Goal: Book appointment/travel/reservation

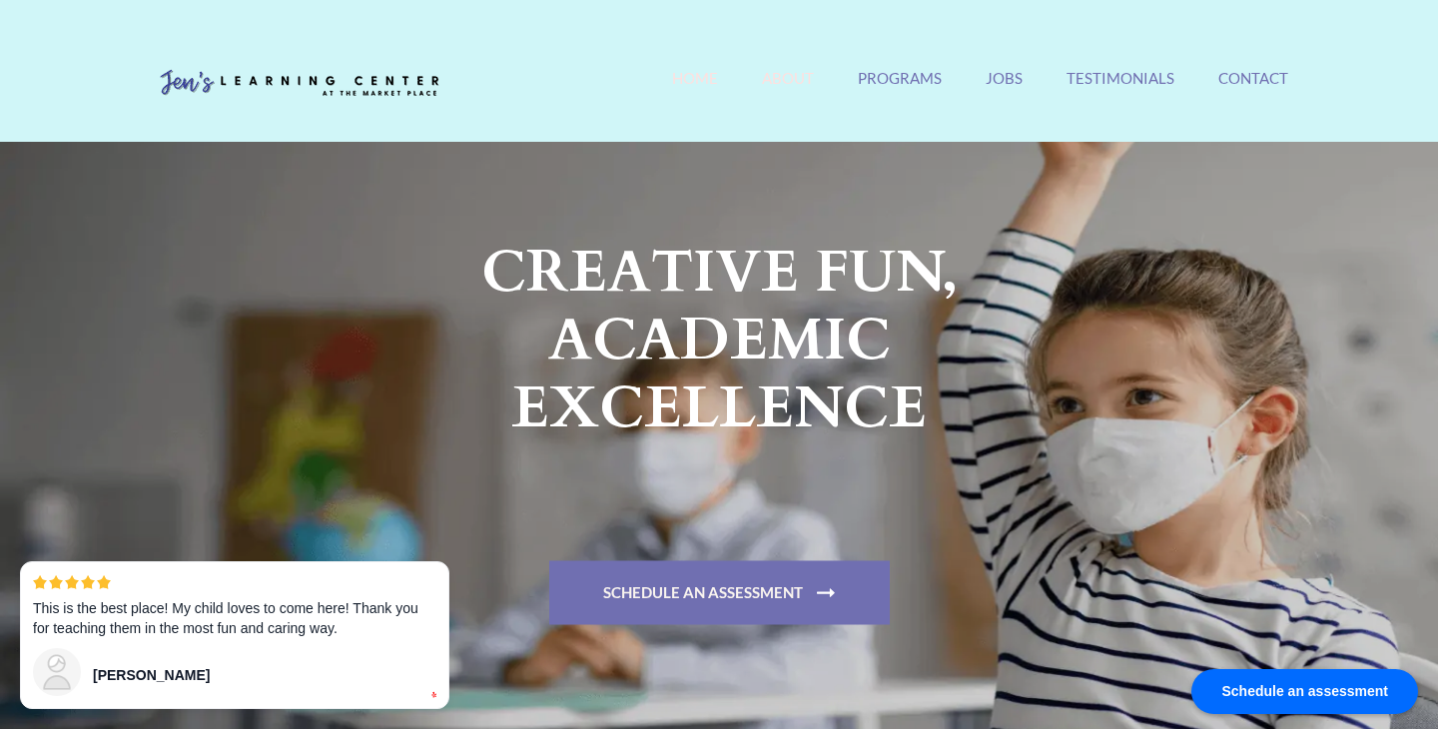
click at [803, 80] on link "About" at bounding box center [788, 90] width 52 height 43
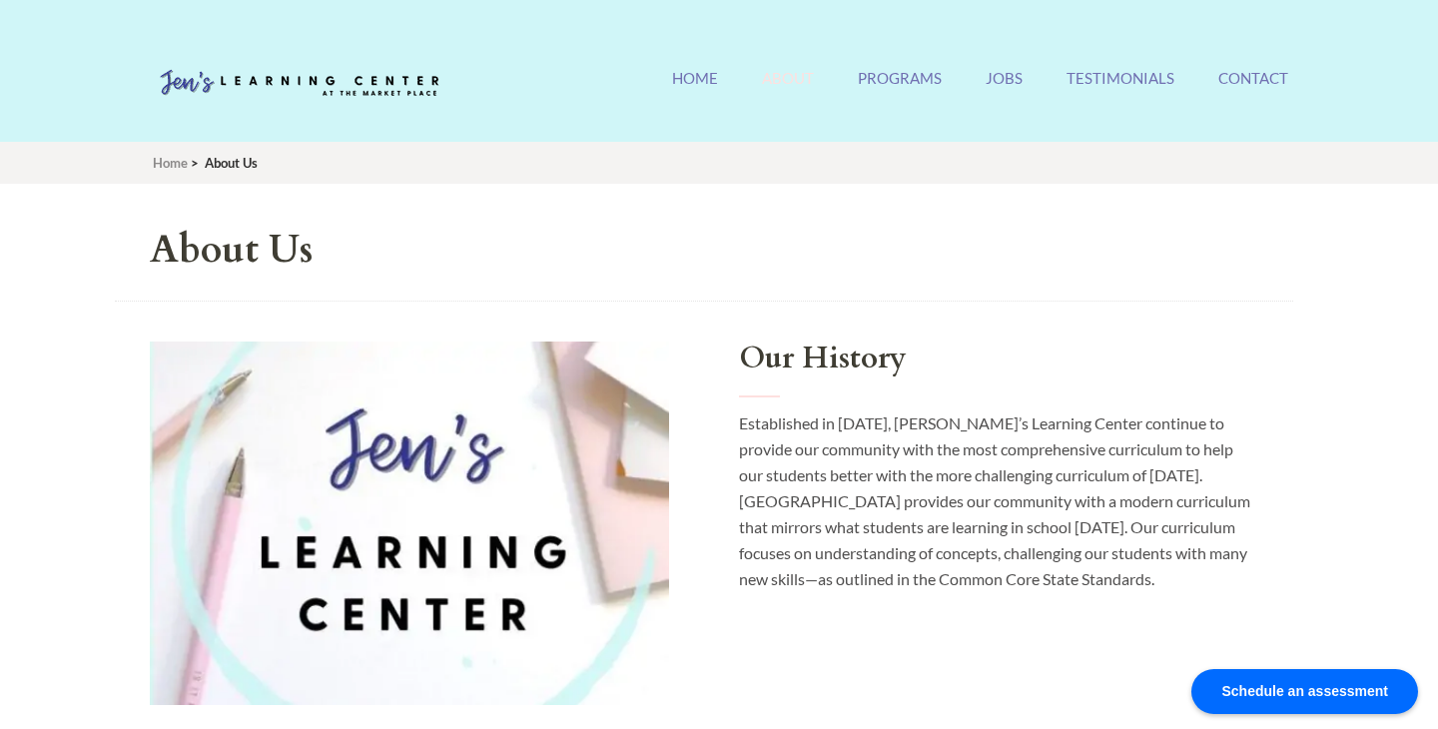
click at [358, 92] on img at bounding box center [300, 84] width 300 height 60
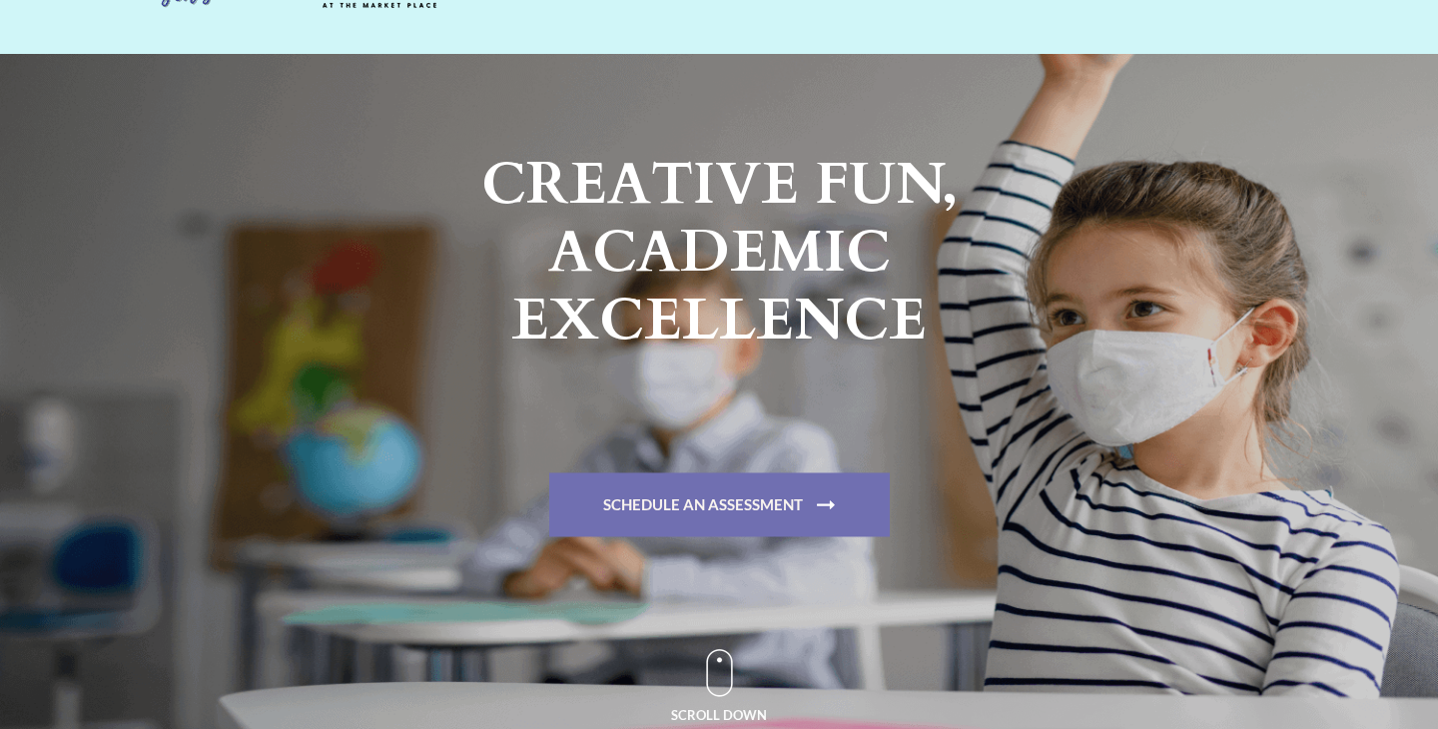
scroll to position [151, 0]
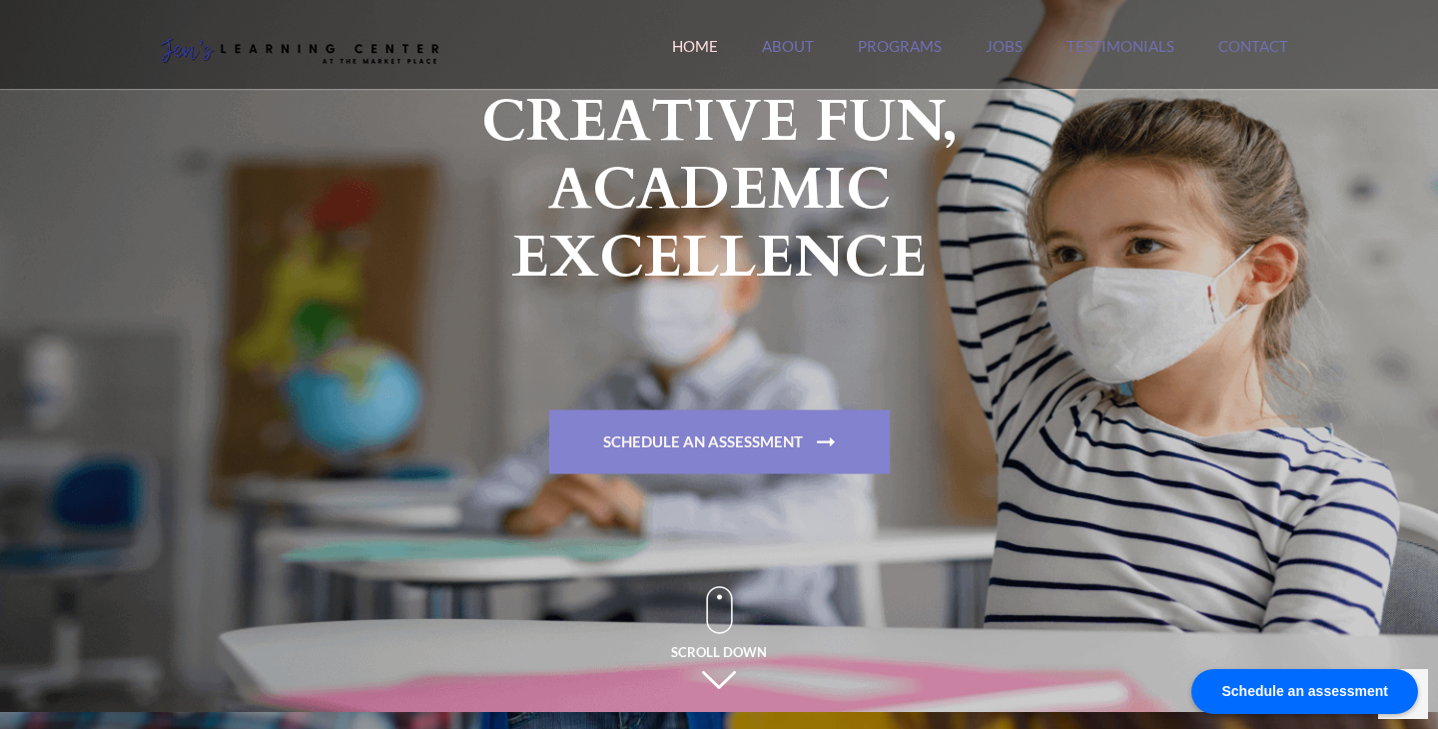
click at [732, 445] on link "Schedule An Assessment" at bounding box center [719, 442] width 341 height 64
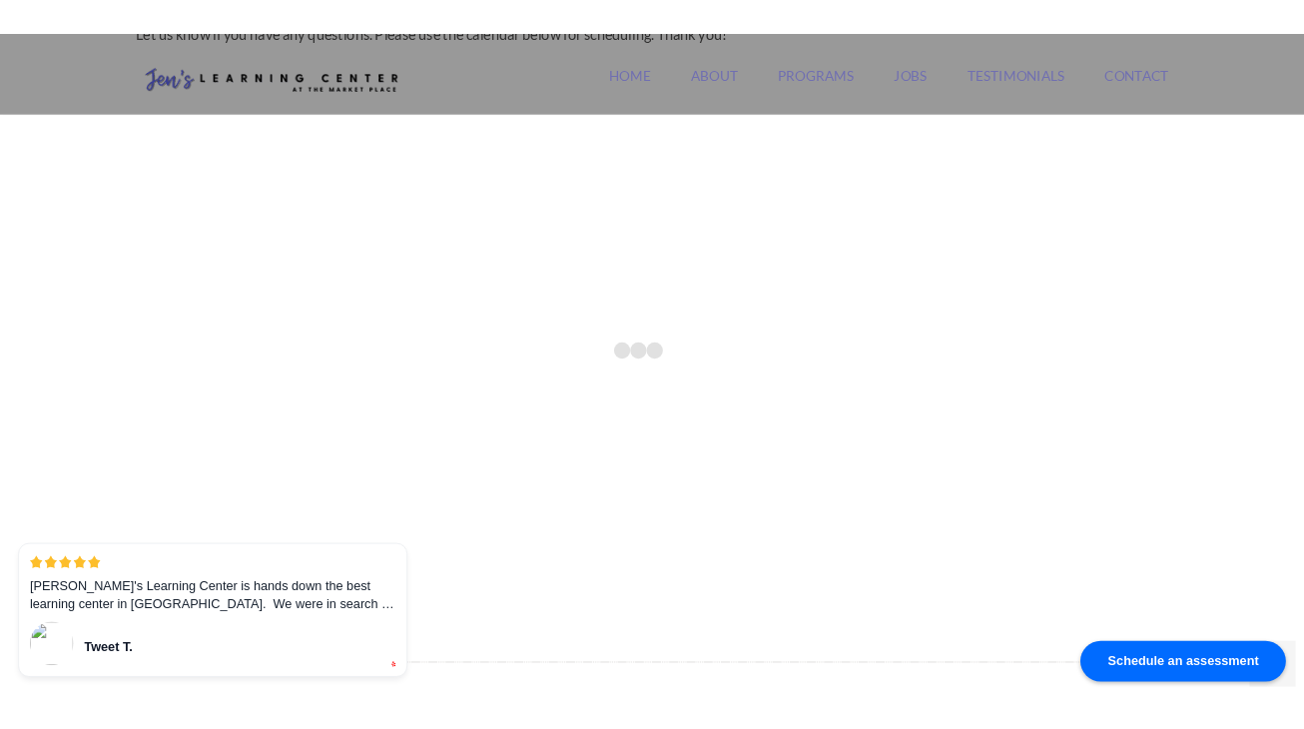
scroll to position [840, 0]
